Goal: Communication & Community: Participate in discussion

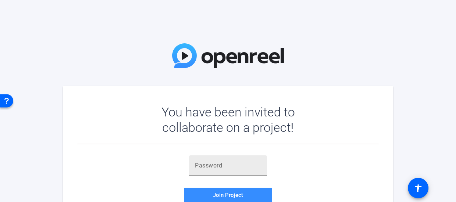
click at [239, 163] on input "text" at bounding box center [228, 165] width 66 height 9
paste input "n3+6JV"
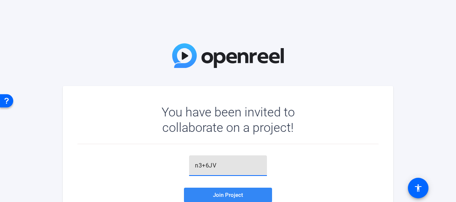
type input "n3+6JV"
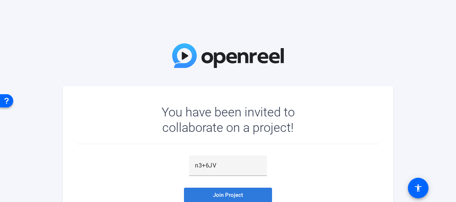
click at [234, 201] on span at bounding box center [228, 195] width 88 height 18
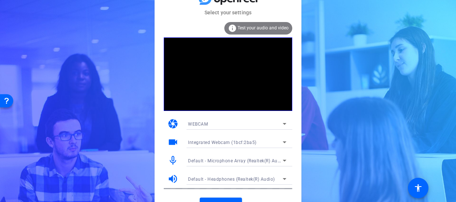
scroll to position [12, 0]
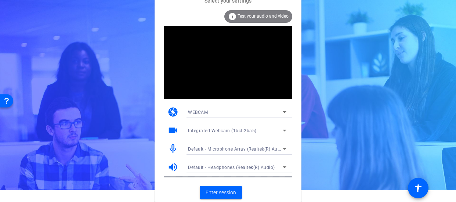
click at [265, 21] on div "info Test your audio and video" at bounding box center [258, 16] width 68 height 12
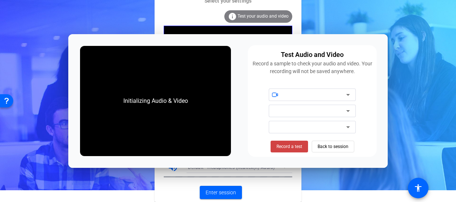
scroll to position [0, 0]
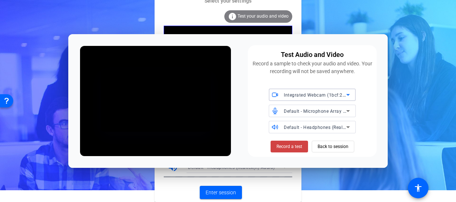
click at [306, 111] on span "Default - Microphone Array (Realtek(R) Audio)" at bounding box center [333, 111] width 98 height 6
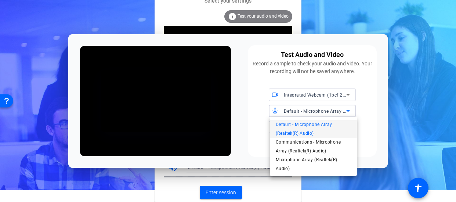
click at [318, 124] on span "Default - Microphone Array (Realtek(R) Audio)" at bounding box center [313, 129] width 75 height 18
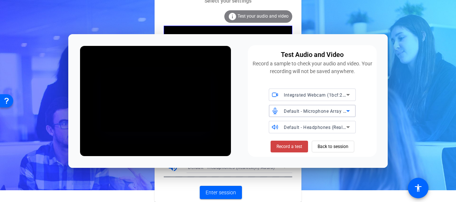
click at [318, 130] on div "Default - Headphones (Realtek(R) Audio)" at bounding box center [315, 127] width 62 height 9
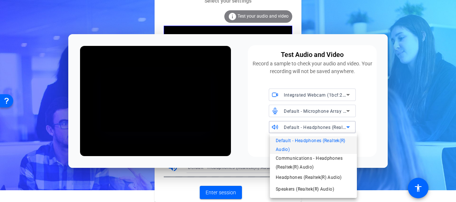
click at [320, 142] on span "Default - Headphones (Realtek(R) Audio)" at bounding box center [313, 145] width 75 height 18
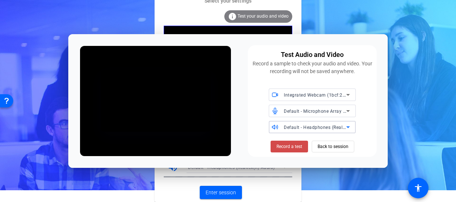
click at [302, 146] on span "Record a test" at bounding box center [289, 146] width 26 height 7
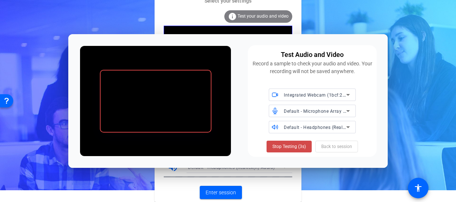
click at [304, 146] on span "Stop Testing (3s)" at bounding box center [288, 146] width 33 height 7
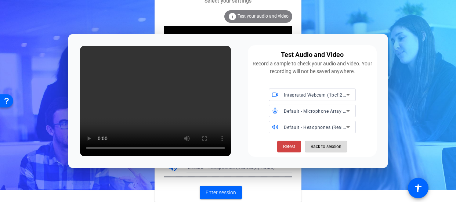
click at [321, 145] on span "Back to session" at bounding box center [325, 146] width 31 height 14
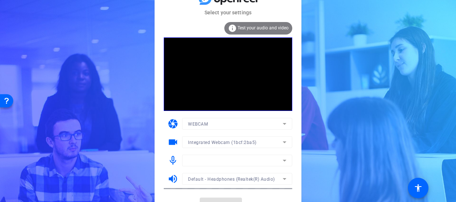
scroll to position [12, 0]
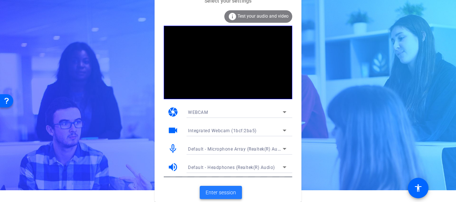
click at [219, 196] on span at bounding box center [221, 192] width 42 height 18
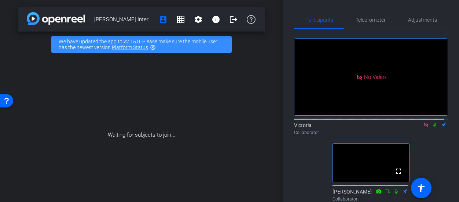
click at [424, 127] on icon at bounding box center [427, 124] width 6 height 5
click at [425, 127] on icon at bounding box center [426, 125] width 3 height 5
click at [415, 127] on icon at bounding box center [418, 124] width 6 height 5
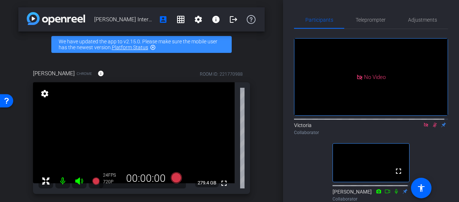
click at [433, 127] on icon at bounding box center [435, 125] width 4 height 5
click at [422, 136] on div "Victoria Collaborator" at bounding box center [371, 128] width 154 height 14
click at [422, 128] on mat-icon at bounding box center [426, 124] width 9 height 7
click at [425, 127] on icon at bounding box center [427, 124] width 6 height 5
click at [422, 128] on mat-icon at bounding box center [426, 124] width 9 height 7
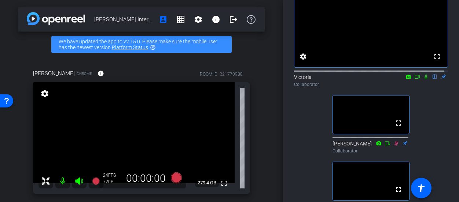
scroll to position [37, 0]
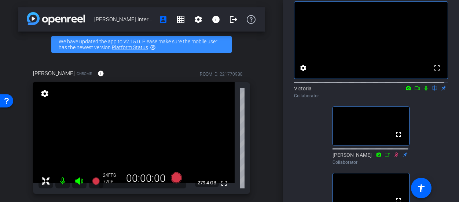
click at [424, 91] on icon at bounding box center [427, 88] width 6 height 5
click at [425, 91] on icon at bounding box center [427, 88] width 4 height 5
click at [424, 91] on icon at bounding box center [427, 88] width 6 height 5
click at [425, 91] on icon at bounding box center [427, 88] width 4 height 5
click at [425, 91] on icon at bounding box center [426, 88] width 3 height 5
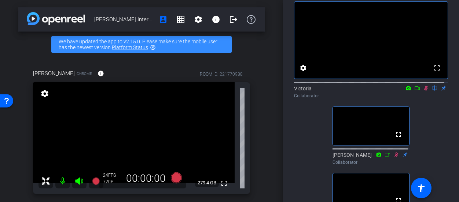
click at [424, 91] on icon at bounding box center [427, 88] width 6 height 5
click at [424, 99] on div "Victoria flip Collaborator" at bounding box center [371, 92] width 154 height 14
click at [424, 91] on icon at bounding box center [427, 88] width 6 height 5
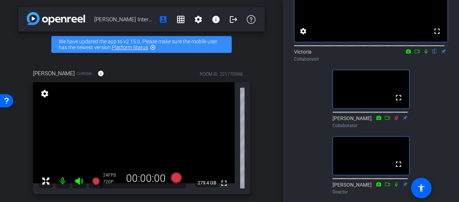
click at [424, 54] on icon at bounding box center [427, 51] width 6 height 5
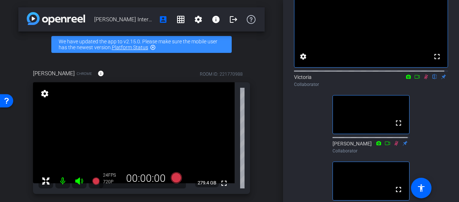
scroll to position [37, 0]
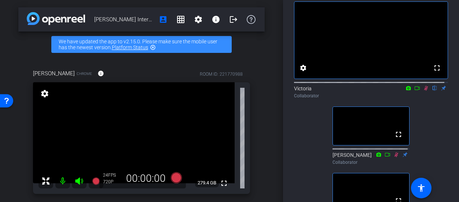
click at [424, 91] on icon at bounding box center [427, 88] width 6 height 5
click at [425, 91] on icon at bounding box center [427, 88] width 4 height 5
click at [425, 91] on icon at bounding box center [426, 88] width 3 height 5
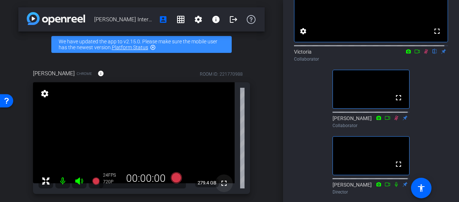
scroll to position [0, 0]
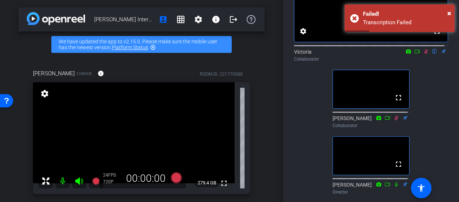
click at [425, 54] on icon at bounding box center [427, 51] width 4 height 5
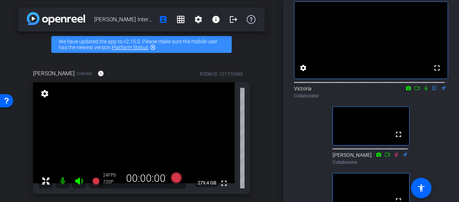
scroll to position [73, 0]
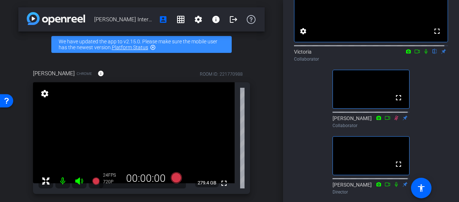
click at [425, 54] on icon at bounding box center [426, 51] width 3 height 5
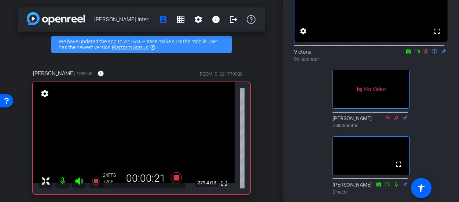
click at [415, 54] on icon at bounding box center [418, 51] width 6 height 5
click at [432, 54] on icon at bounding box center [435, 51] width 6 height 5
click at [424, 53] on icon at bounding box center [426, 51] width 4 height 4
click at [415, 54] on icon at bounding box center [418, 51] width 6 height 5
click at [434, 54] on icon at bounding box center [435, 51] width 3 height 5
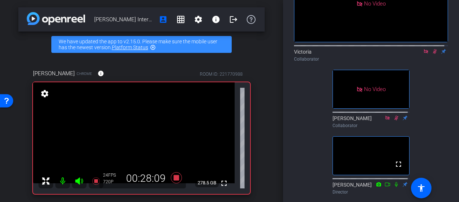
click at [433, 54] on icon at bounding box center [435, 51] width 4 height 5
click at [432, 54] on icon at bounding box center [435, 51] width 6 height 5
click at [426, 55] on mat-icon at bounding box center [426, 51] width 9 height 7
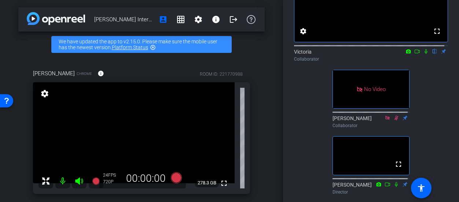
click at [424, 54] on icon at bounding box center [427, 51] width 6 height 5
click at [425, 54] on icon at bounding box center [426, 51] width 3 height 5
click at [424, 54] on icon at bounding box center [427, 51] width 6 height 5
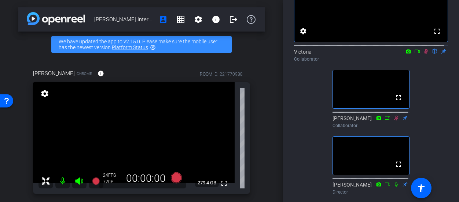
click at [424, 54] on icon at bounding box center [427, 51] width 6 height 5
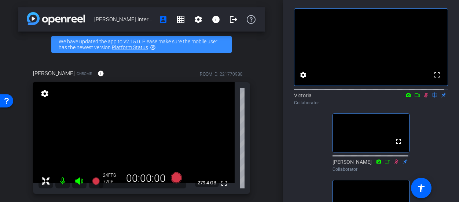
scroll to position [37, 0]
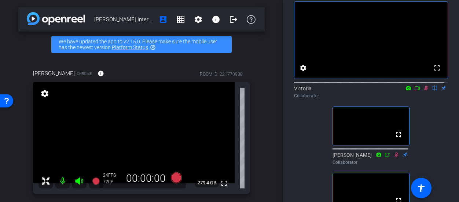
click at [424, 91] on icon at bounding box center [427, 88] width 6 height 5
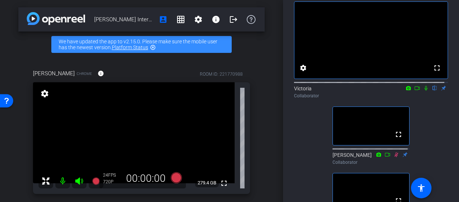
click at [424, 91] on icon at bounding box center [427, 88] width 6 height 5
click at [425, 91] on icon at bounding box center [427, 88] width 4 height 5
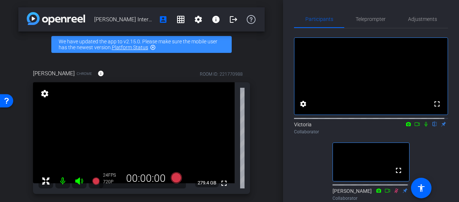
scroll to position [0, 0]
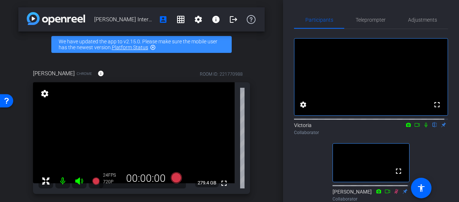
click at [425, 127] on icon at bounding box center [427, 124] width 6 height 5
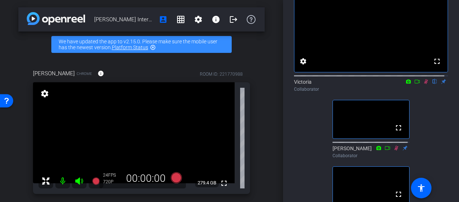
scroll to position [37, 0]
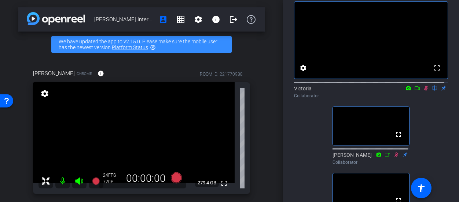
click at [425, 91] on icon at bounding box center [427, 88] width 4 height 5
drag, startPoint x: 421, startPoint y: 94, endPoint x: 421, endPoint y: 102, distance: 8.1
click at [424, 91] on icon at bounding box center [427, 88] width 6 height 5
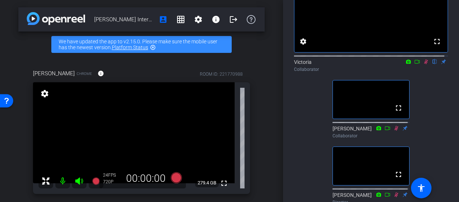
scroll to position [73, 0]
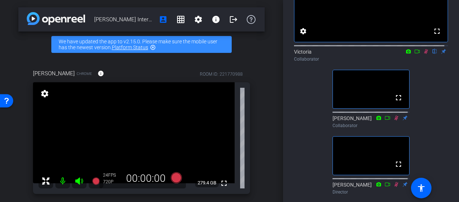
click at [422, 55] on mat-icon at bounding box center [426, 51] width 9 height 7
click at [425, 54] on icon at bounding box center [427, 51] width 4 height 5
click at [424, 54] on icon at bounding box center [427, 51] width 6 height 5
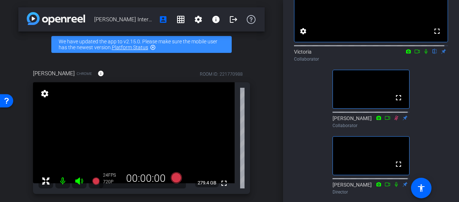
click at [424, 54] on icon at bounding box center [427, 51] width 6 height 5
click at [425, 54] on icon at bounding box center [427, 51] width 4 height 5
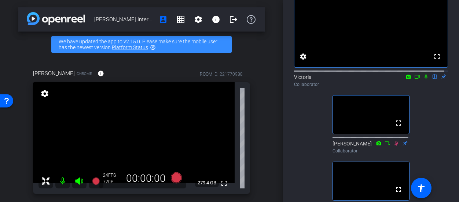
scroll to position [37, 0]
